Goal: Task Accomplishment & Management: Manage account settings

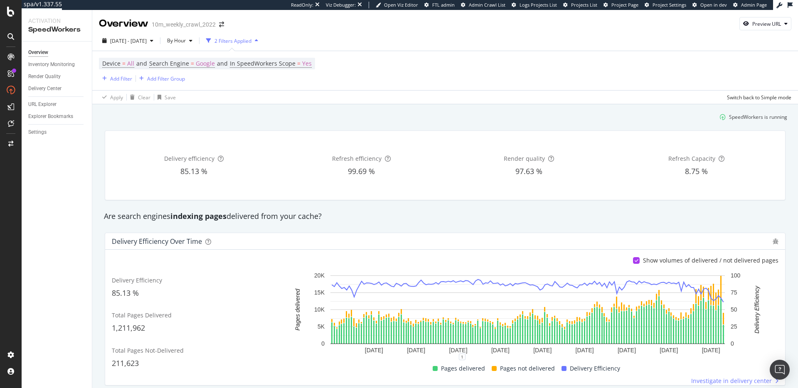
click at [25, 53] on div "Overview Inventory Monitoring Render Quality Delivery Center URL Explorer Explo…" at bounding box center [57, 215] width 70 height 346
click at [33, 53] on div "Overview" at bounding box center [38, 52] width 20 height 9
drag, startPoint x: 251, startPoint y: 121, endPoint x: 125, endPoint y: 96, distance: 129.1
click at [238, 118] on div "SpeedWorkers is running" at bounding box center [445, 117] width 690 height 14
click at [37, 128] on div "Settings" at bounding box center [37, 132] width 18 height 9
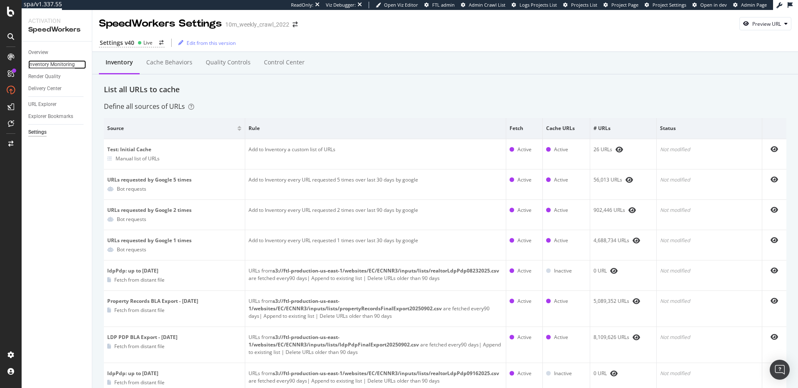
click at [65, 63] on div "Inventory Monitoring" at bounding box center [51, 64] width 47 height 9
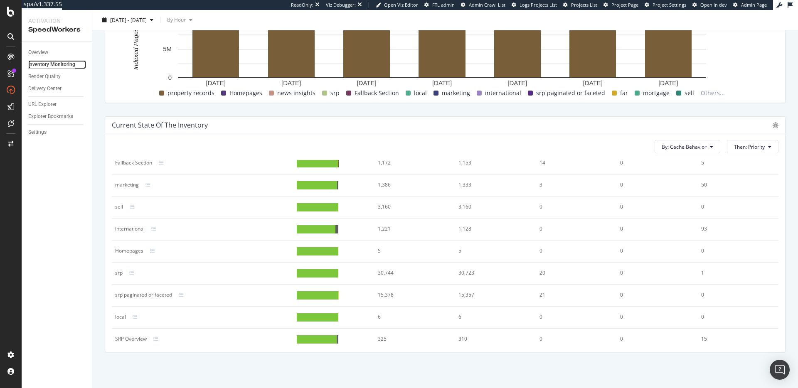
scroll to position [166, 0]
